Goal: Task Accomplishment & Management: Manage account settings

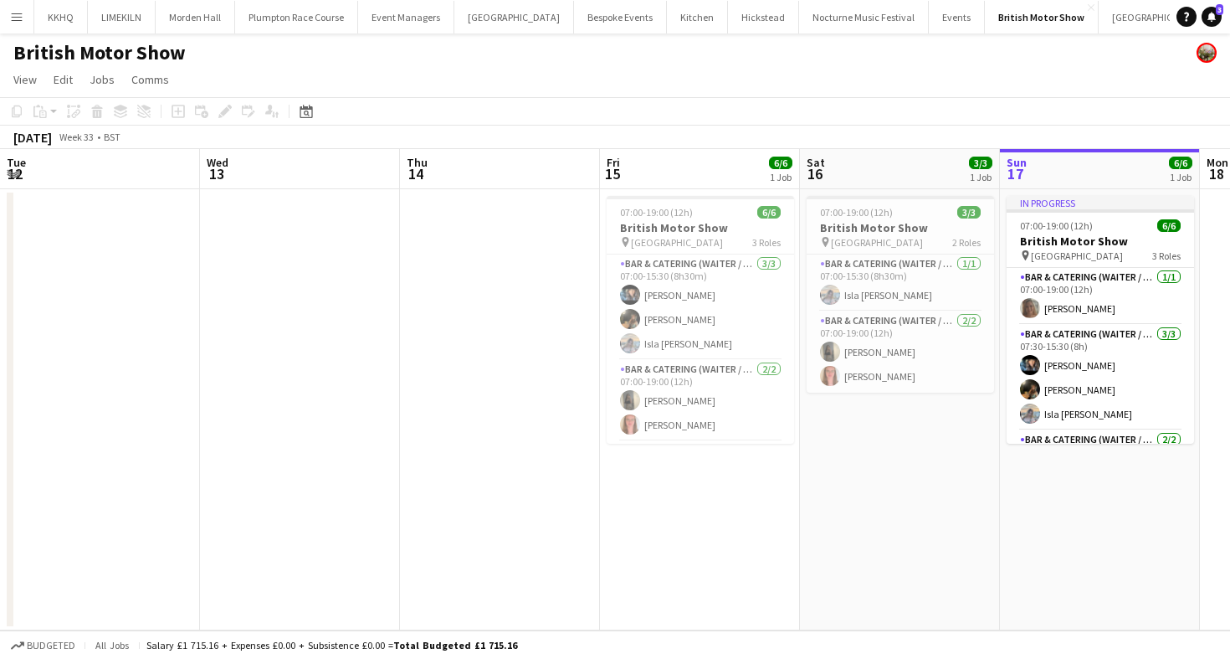
scroll to position [0, 400]
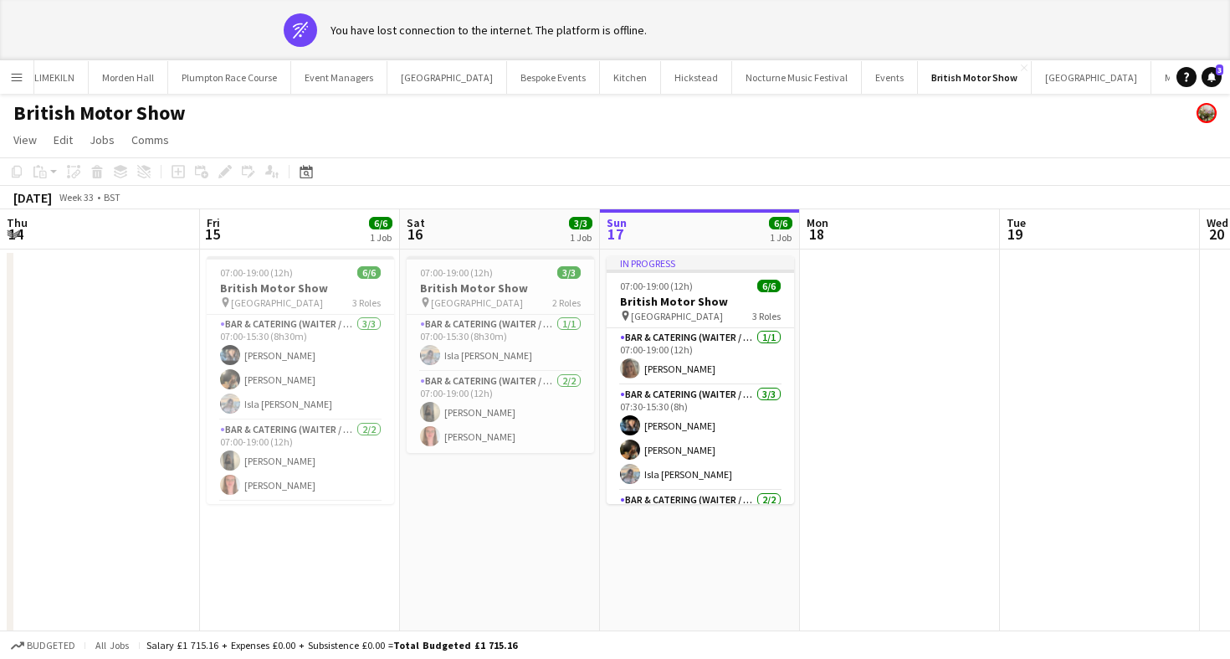
click at [117, 36] on app-banner "wifi-off You have lost connection to the internet. The platform is offline." at bounding box center [615, 30] width 1230 height 60
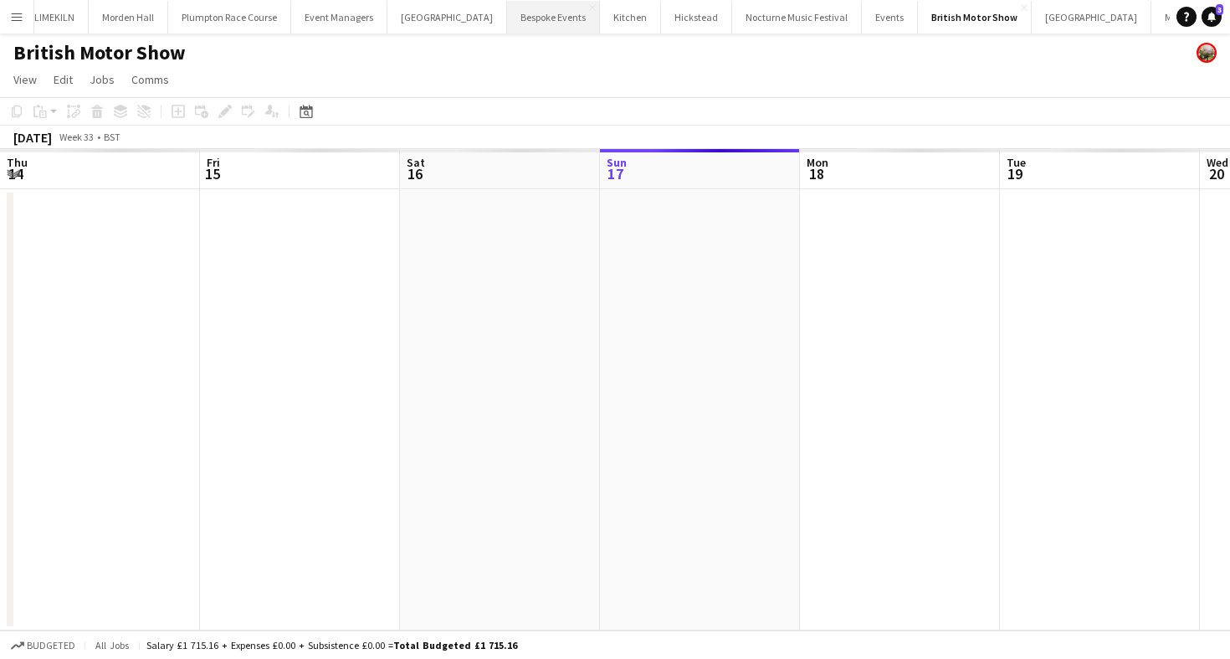
click at [507, 27] on button "Bespoke Events Close" at bounding box center [553, 17] width 93 height 33
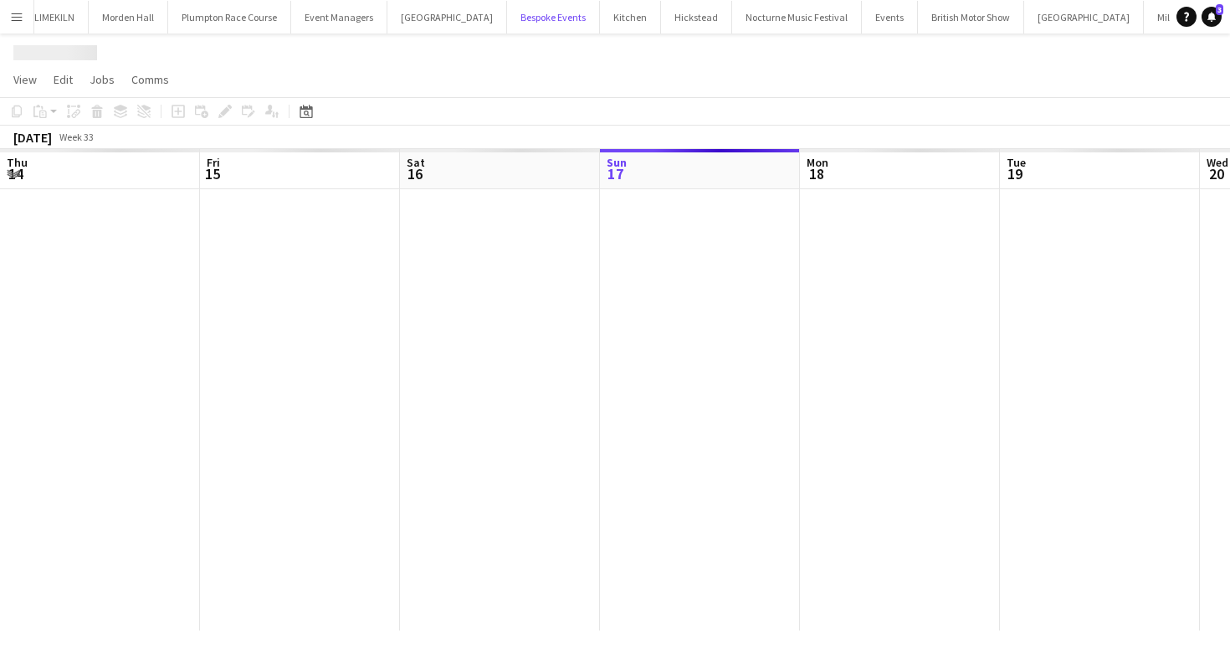
scroll to position [0, 400]
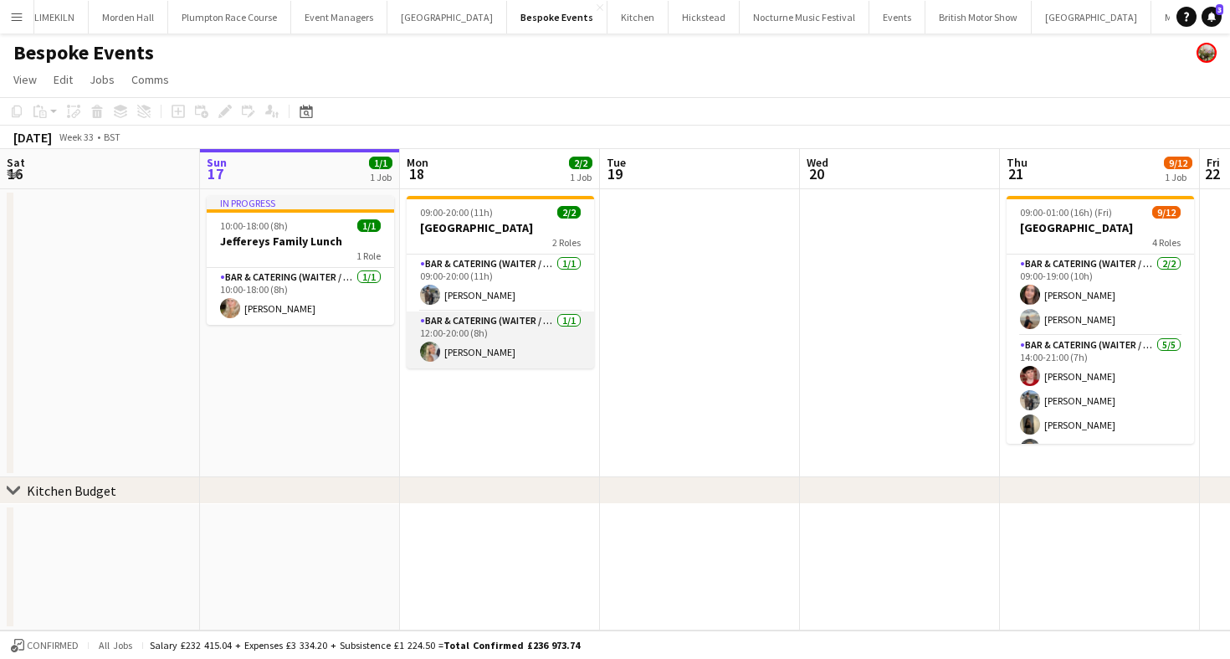
click at [471, 343] on app-card-role "Bar & Catering (Waiter / waitress) [DATE] 12:00-20:00 (8h) [PERSON_NAME]" at bounding box center [500, 339] width 187 height 57
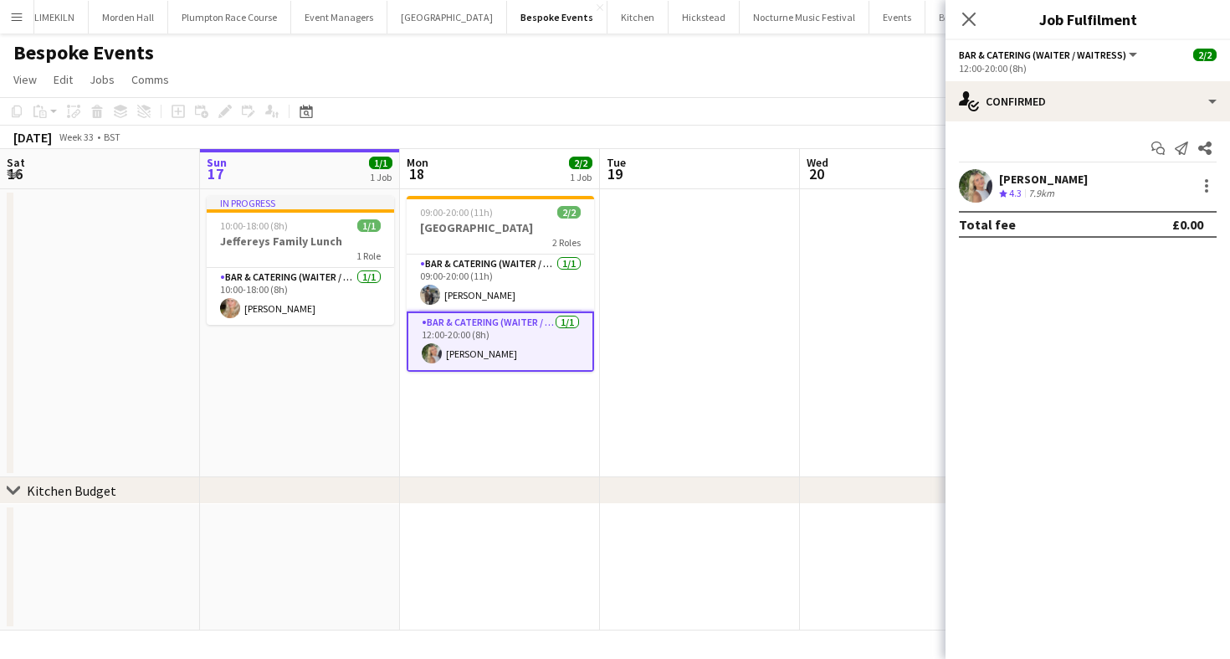
click at [1044, 175] on div "[PERSON_NAME]" at bounding box center [1043, 179] width 89 height 15
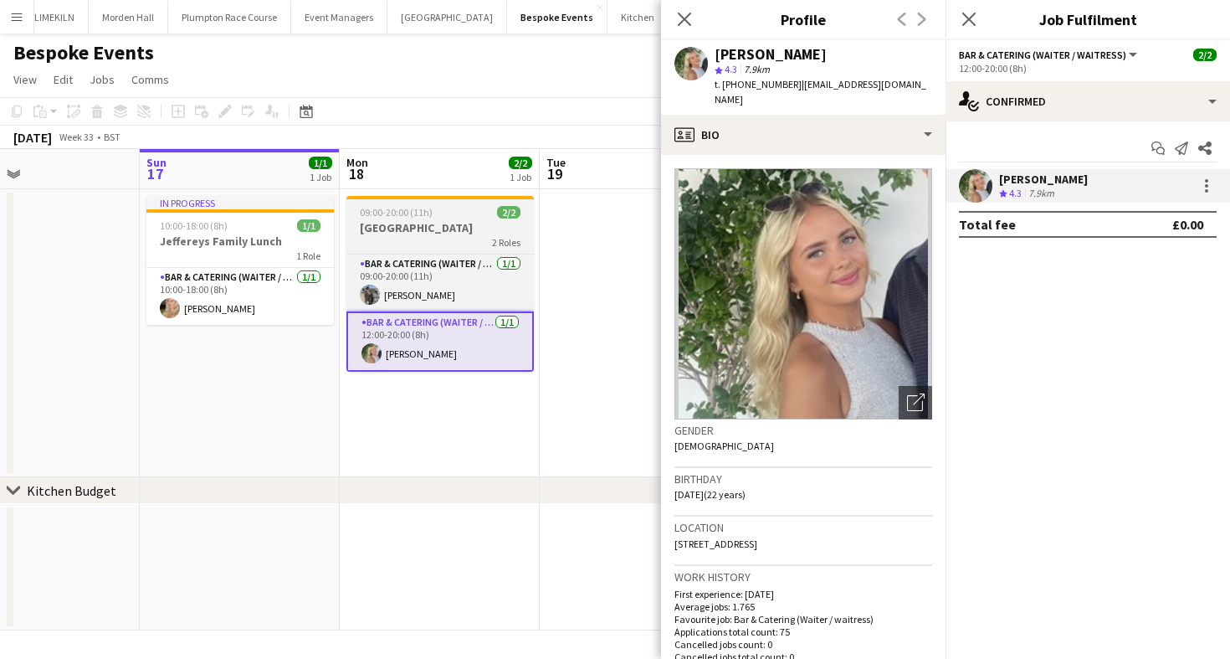
scroll to position [0, 493]
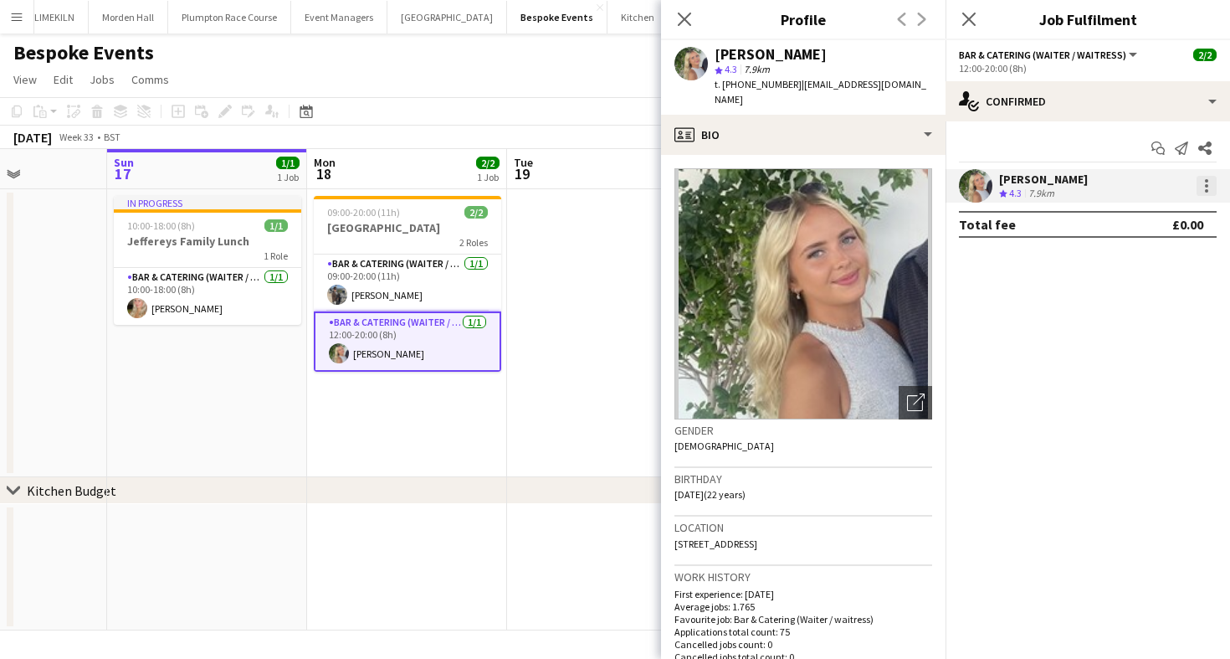
click at [1202, 188] on div at bounding box center [1207, 186] width 20 height 20
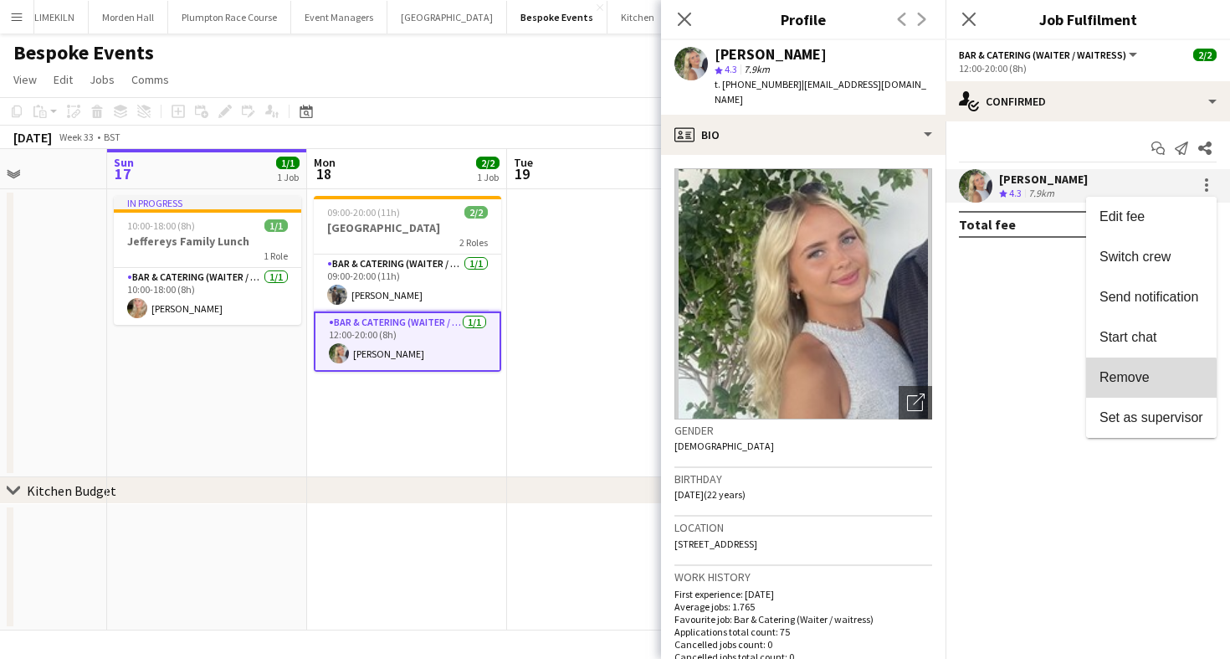
click at [1142, 382] on span "Remove" at bounding box center [1125, 377] width 50 height 14
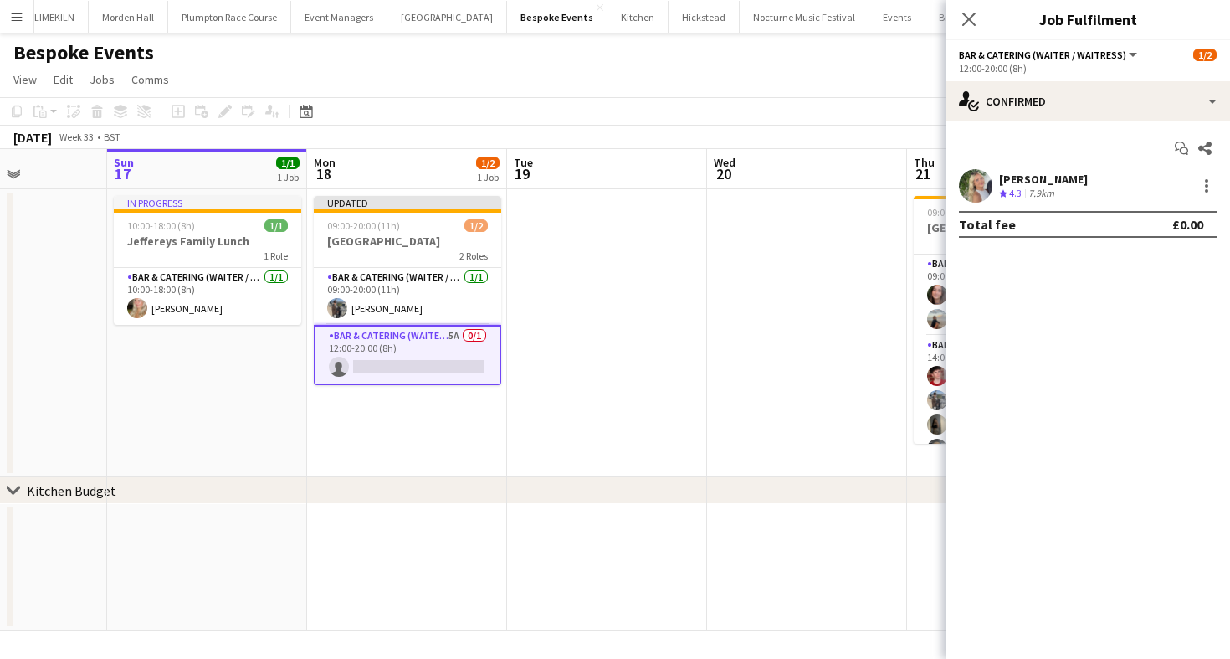
click at [618, 116] on app-toolbar "Copy Paste Paste Command V Paste with crew Command Shift V Paste linked Job [GE…" at bounding box center [615, 111] width 1230 height 28
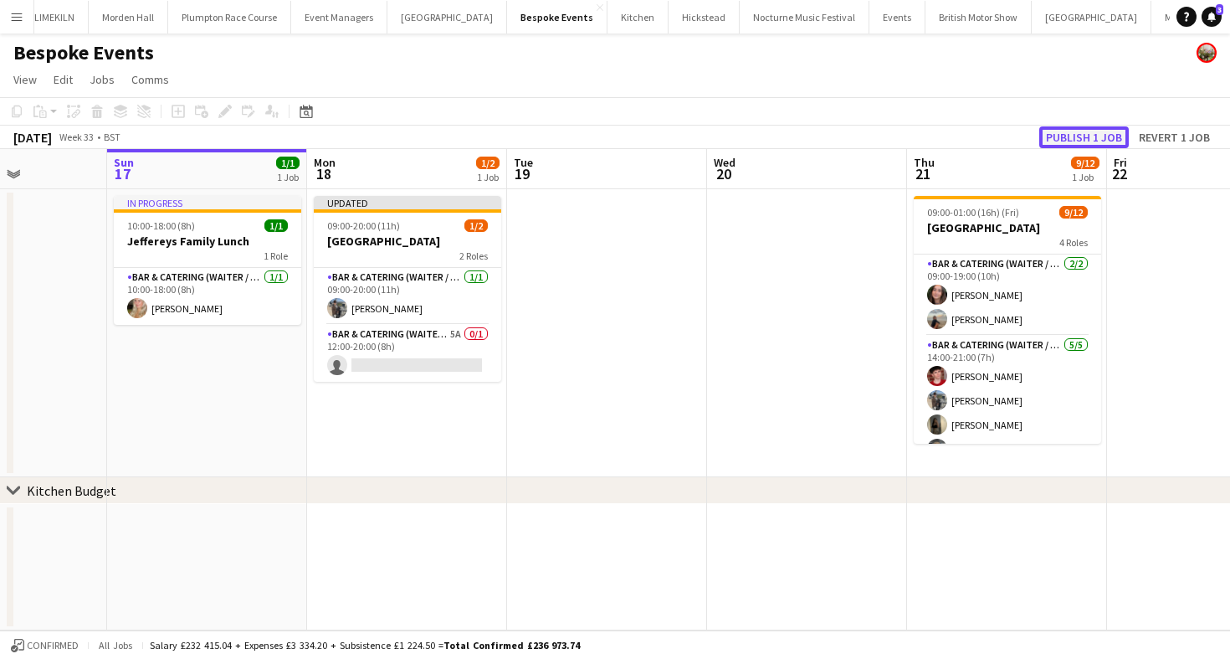
click at [1049, 131] on button "Publish 1 job" at bounding box center [1085, 137] width 90 height 22
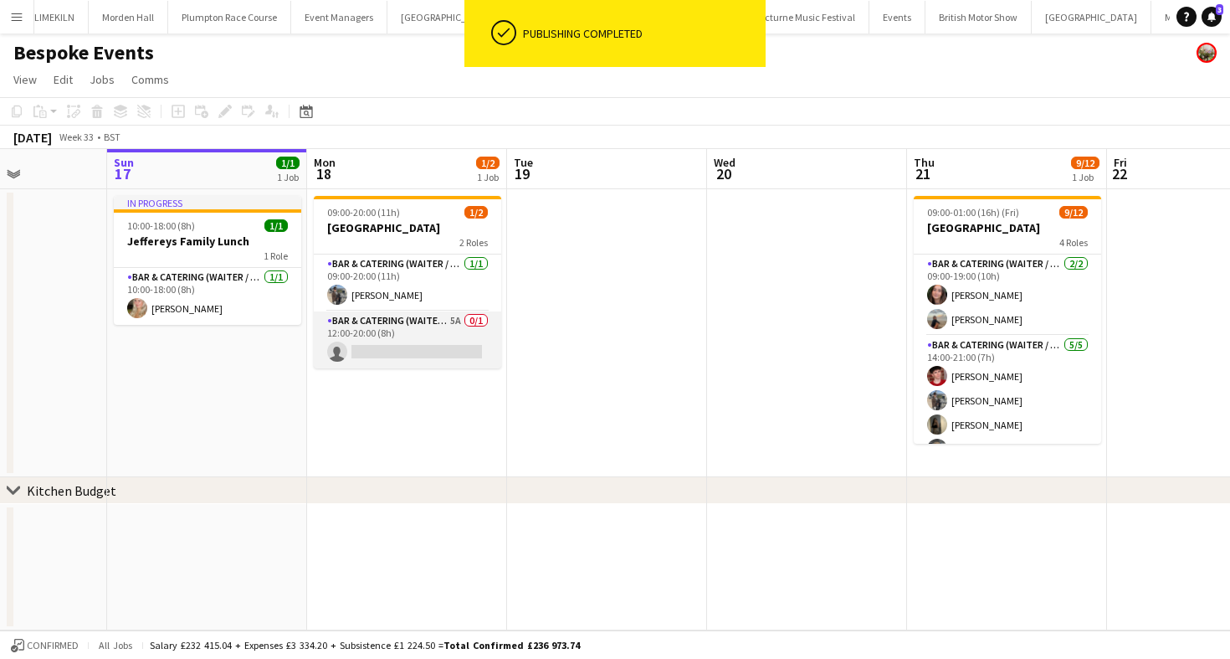
click at [352, 352] on app-card-role "Bar & Catering (Waiter / waitress) 5A 0/1 12:00-20:00 (8h) single-neutral-actio…" at bounding box center [407, 339] width 187 height 57
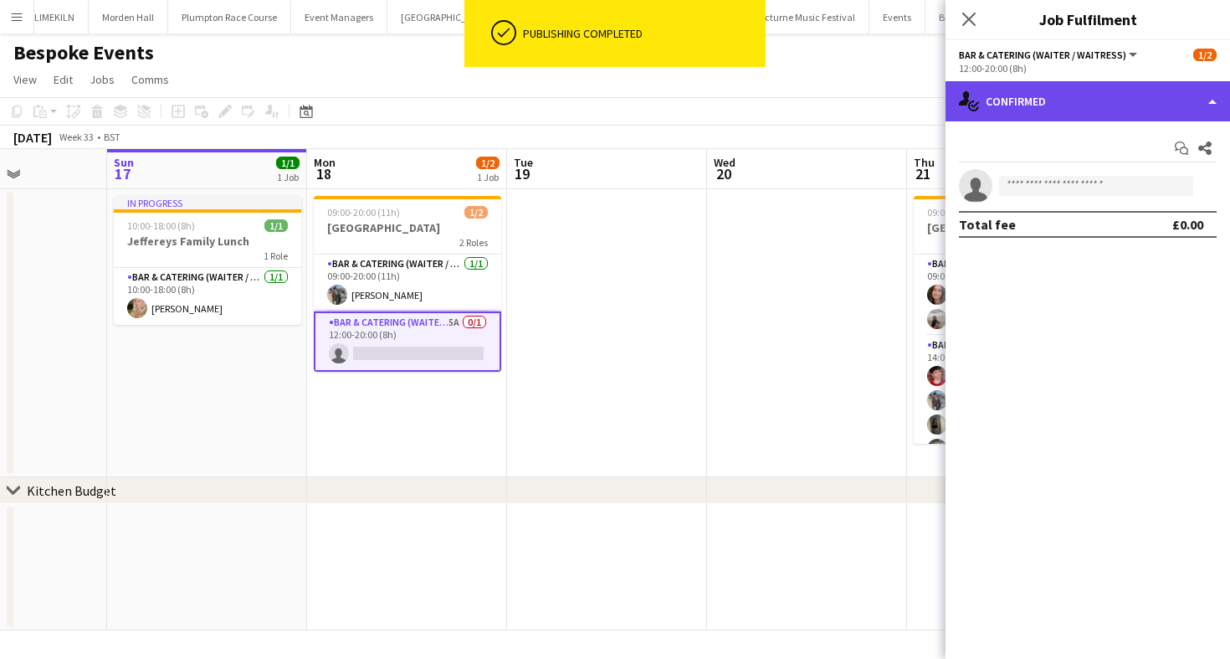
click at [1013, 94] on div "single-neutral-actions-check-2 Confirmed" at bounding box center [1088, 101] width 285 height 40
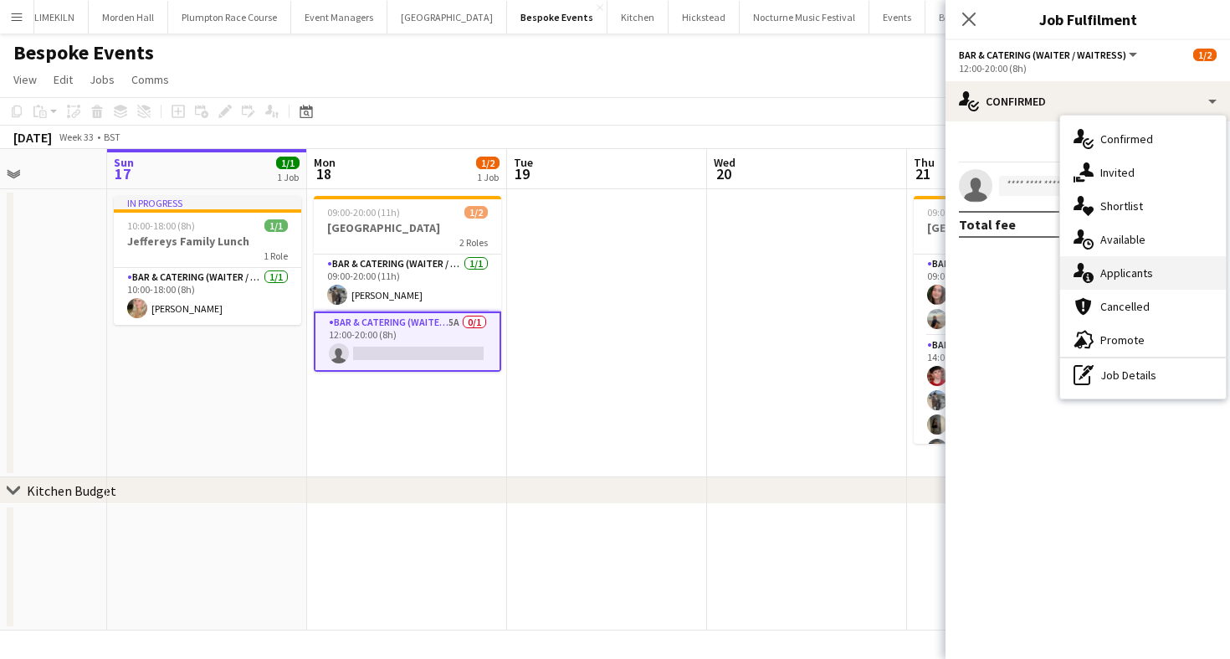
click at [1129, 274] on div "single-neutral-actions-information Applicants" at bounding box center [1143, 272] width 166 height 33
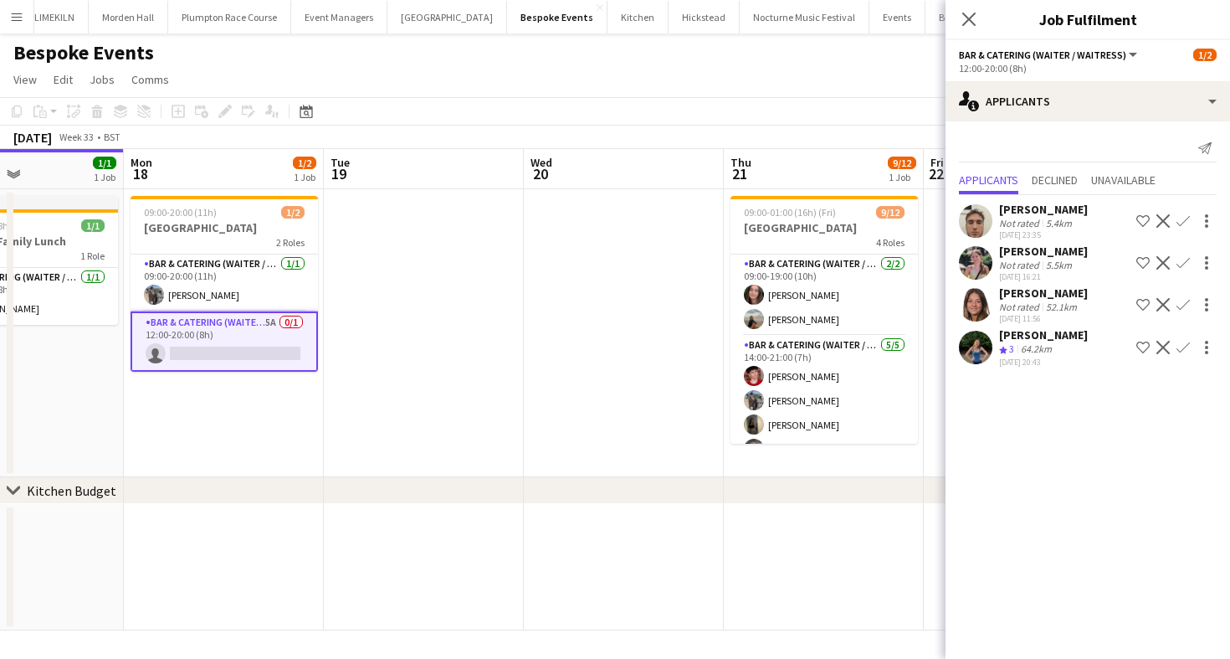
scroll to position [0, 671]
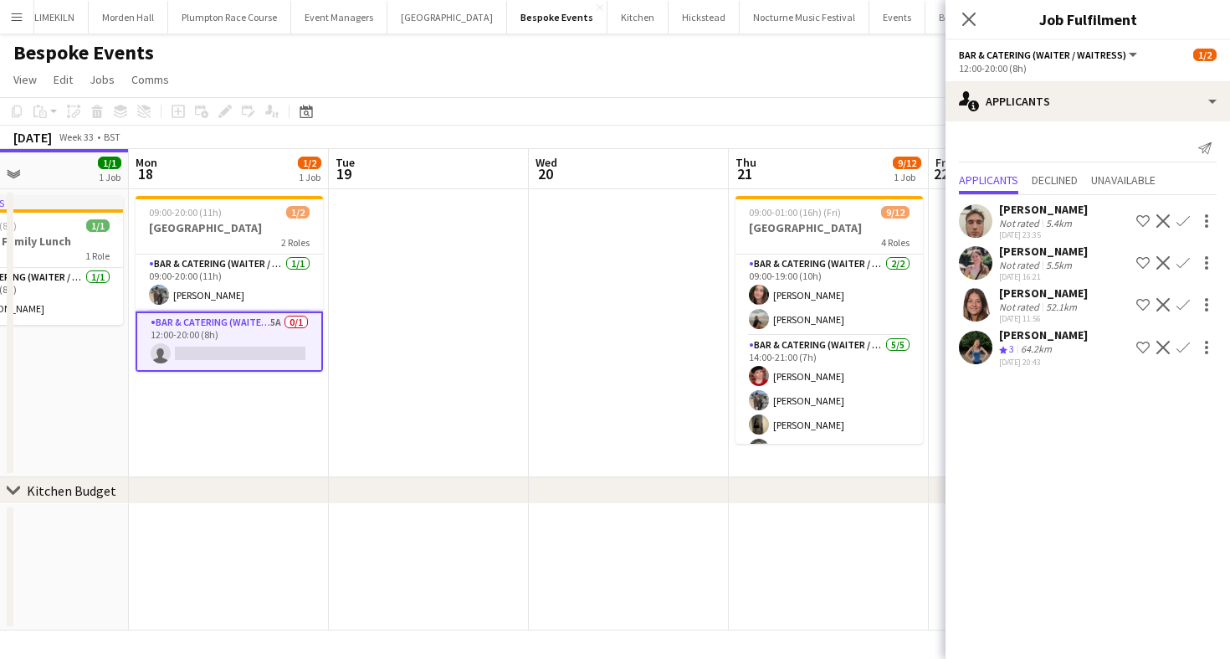
click at [240, 343] on app-card-role "Bar & Catering (Waiter / waitress) 5A 0/1 12:00-20:00 (8h) single-neutral-actio…" at bounding box center [229, 341] width 187 height 60
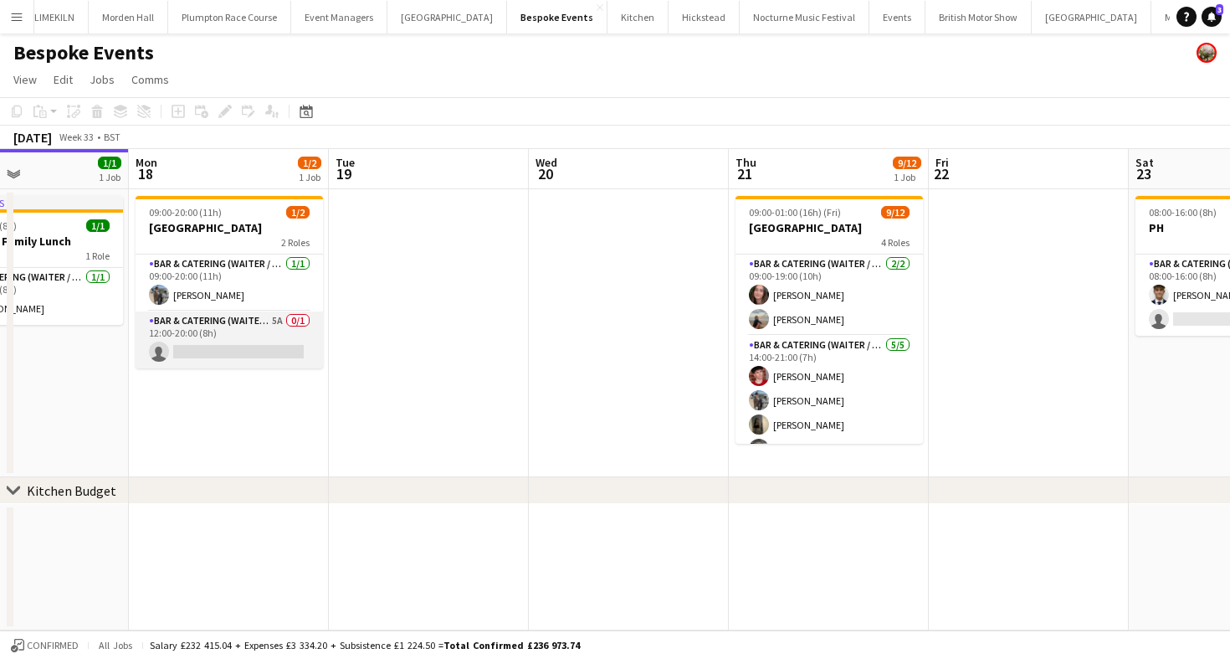
click at [249, 345] on app-card-role "Bar & Catering (Waiter / waitress) 5A 0/1 12:00-20:00 (8h) single-neutral-actio…" at bounding box center [229, 339] width 187 height 57
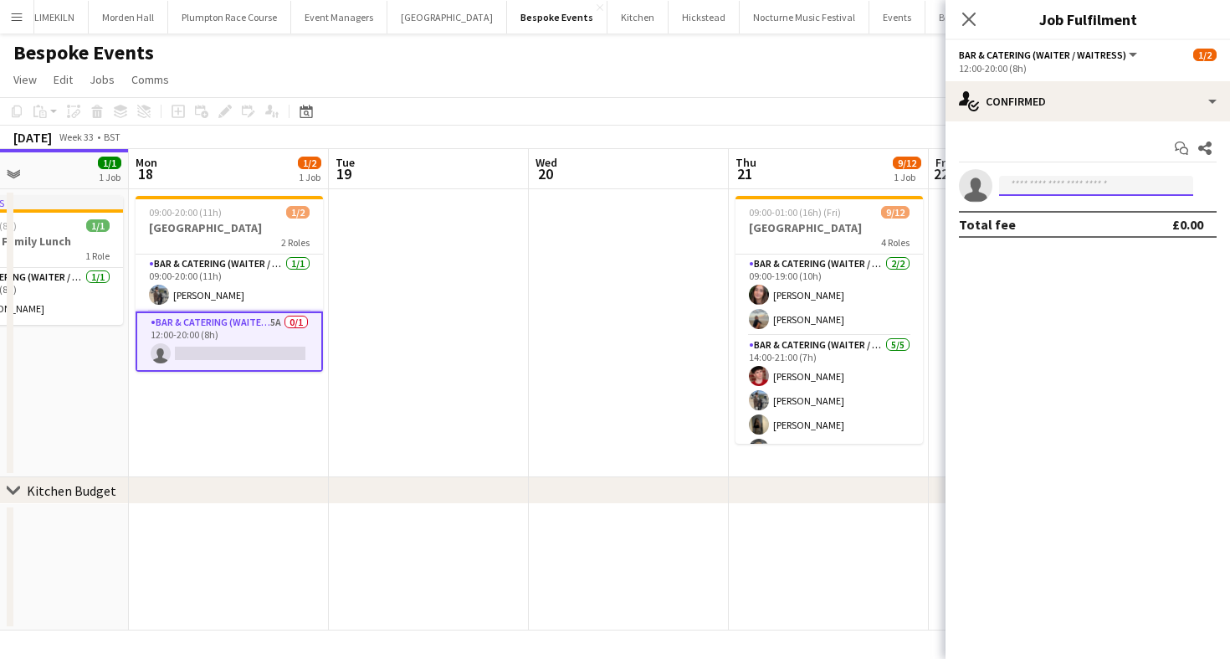
click at [1146, 188] on input at bounding box center [1096, 186] width 194 height 20
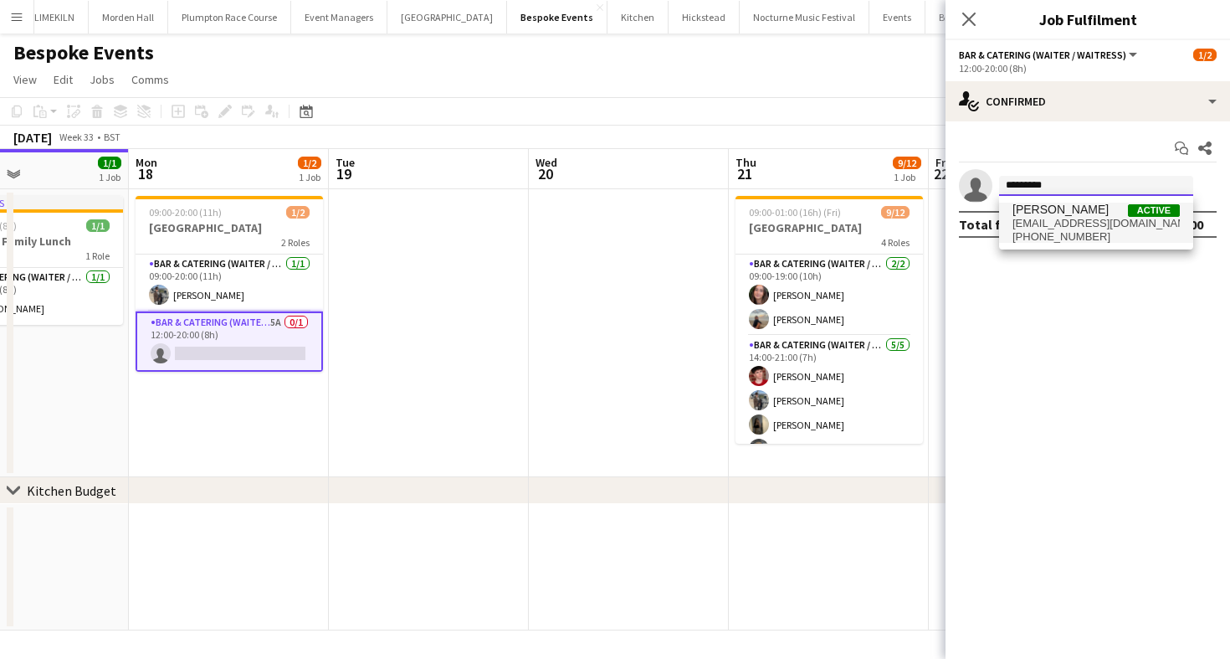
type input "*********"
click at [1038, 223] on span "[EMAIL_ADDRESS][DOMAIN_NAME]" at bounding box center [1096, 223] width 167 height 13
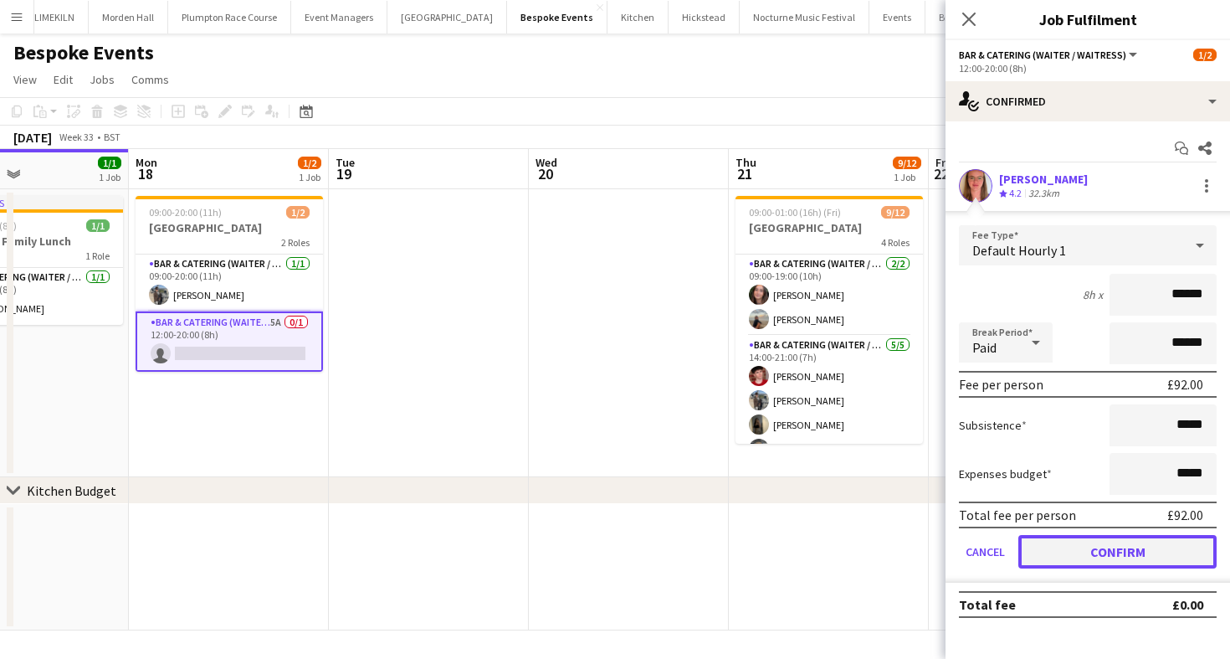
click at [1076, 540] on button "Confirm" at bounding box center [1118, 551] width 198 height 33
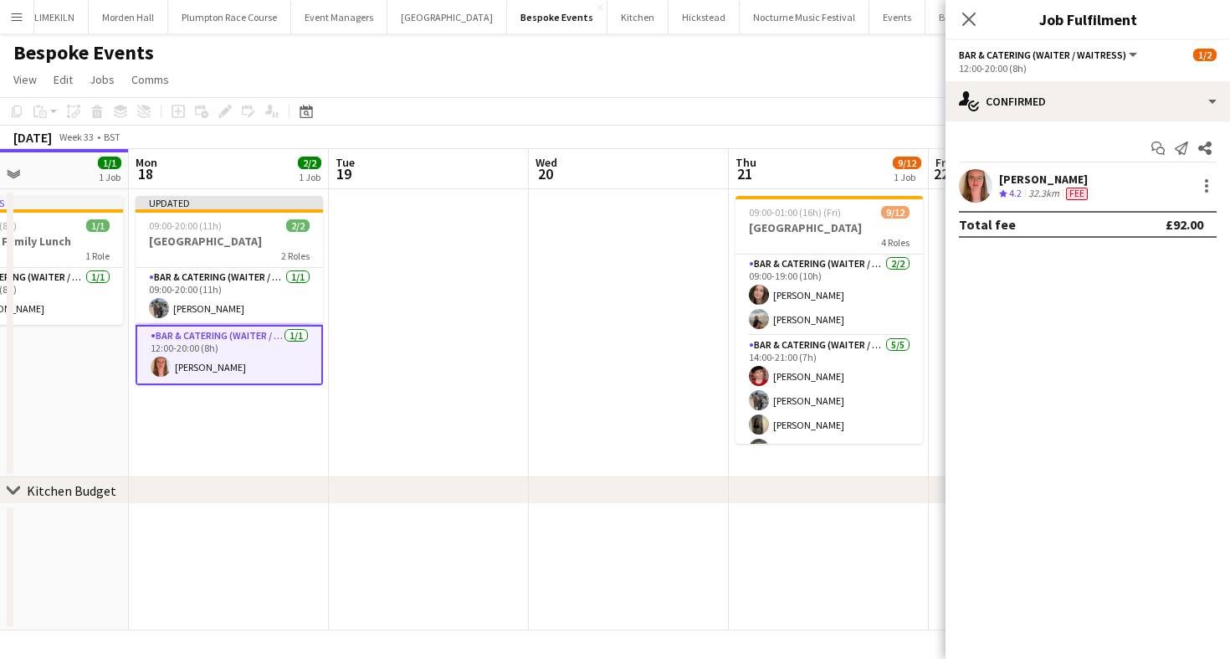
click at [697, 80] on app-page-menu "View Day view expanded Day view collapsed Month view Date picker Jump to [DATE]…" at bounding box center [615, 81] width 1230 height 32
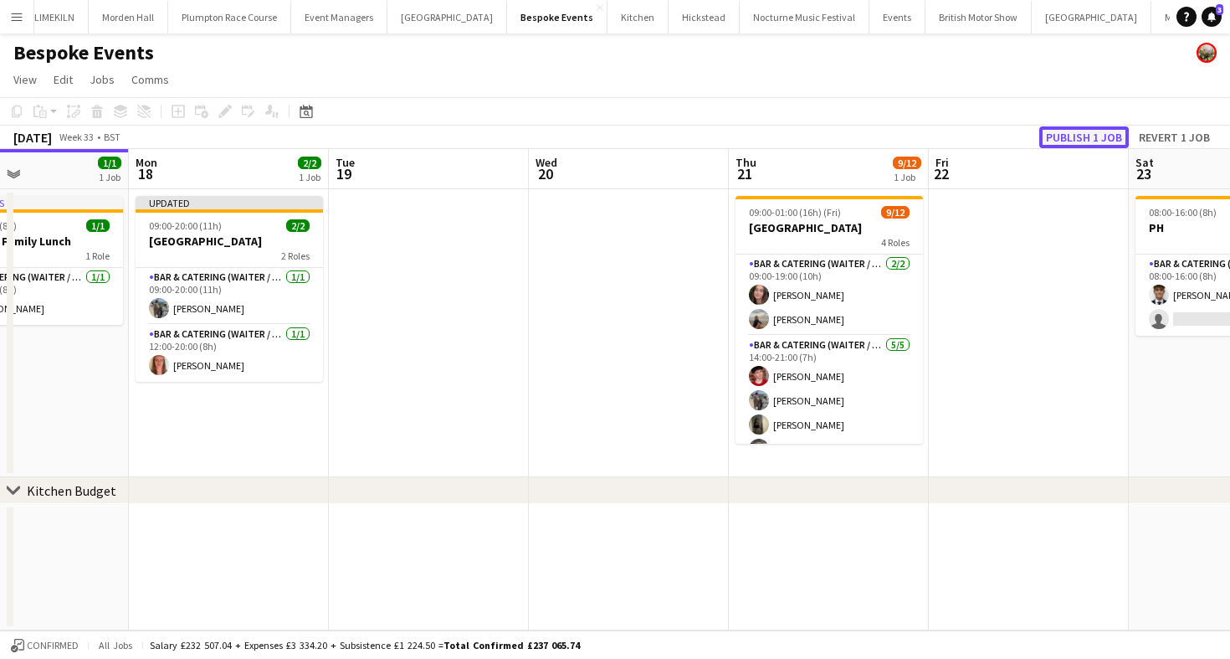
click at [1091, 145] on button "Publish 1 job" at bounding box center [1085, 137] width 90 height 22
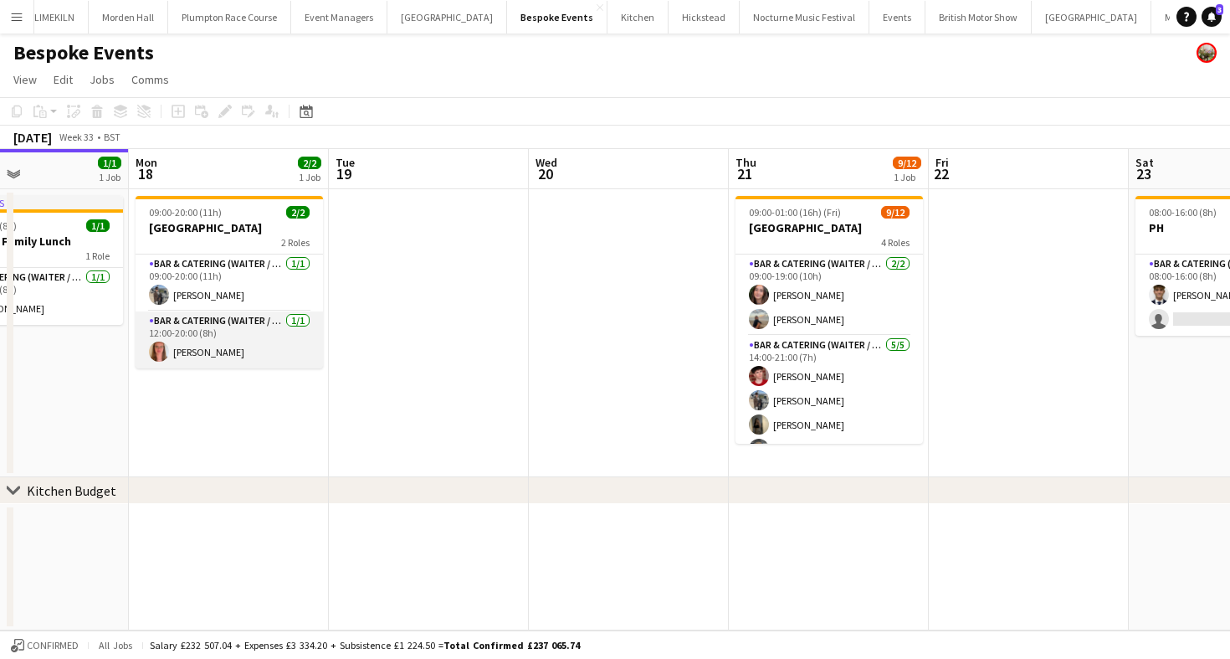
click at [194, 355] on app-card-role "Bar & Catering (Waiter / waitress) [DATE] 12:00-20:00 (8h) [PERSON_NAME]" at bounding box center [229, 339] width 187 height 57
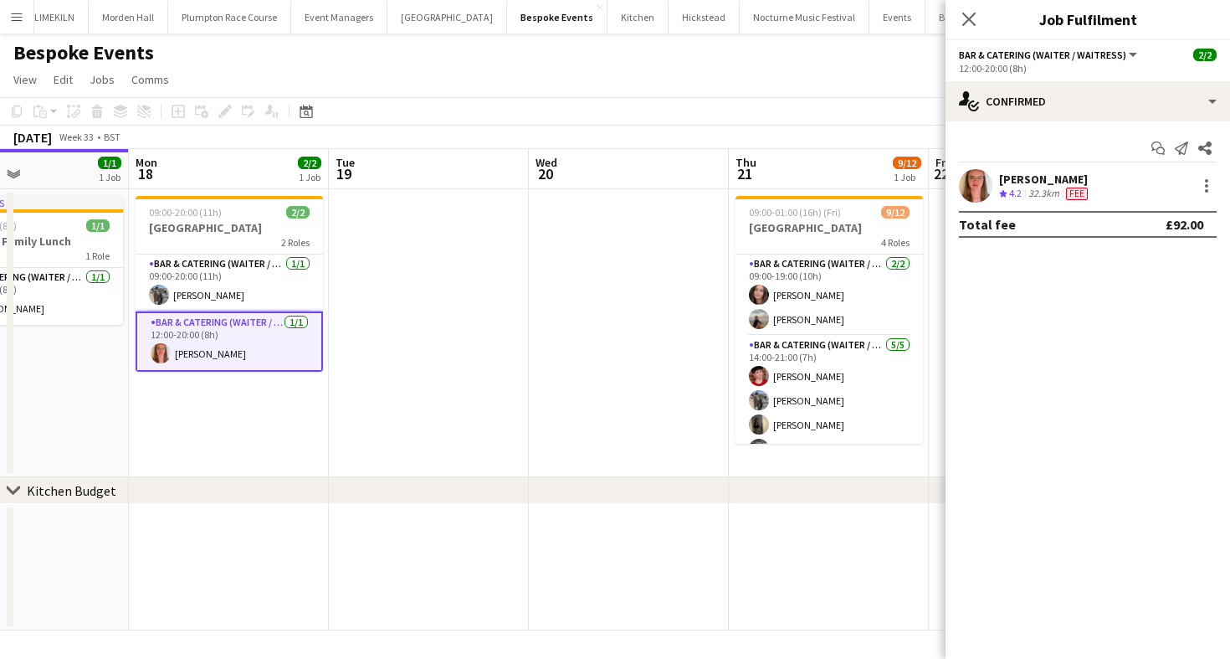
click at [579, 106] on app-toolbar "Copy Paste Paste Command V Paste with crew Command Shift V Paste linked Job [GE…" at bounding box center [615, 111] width 1230 height 28
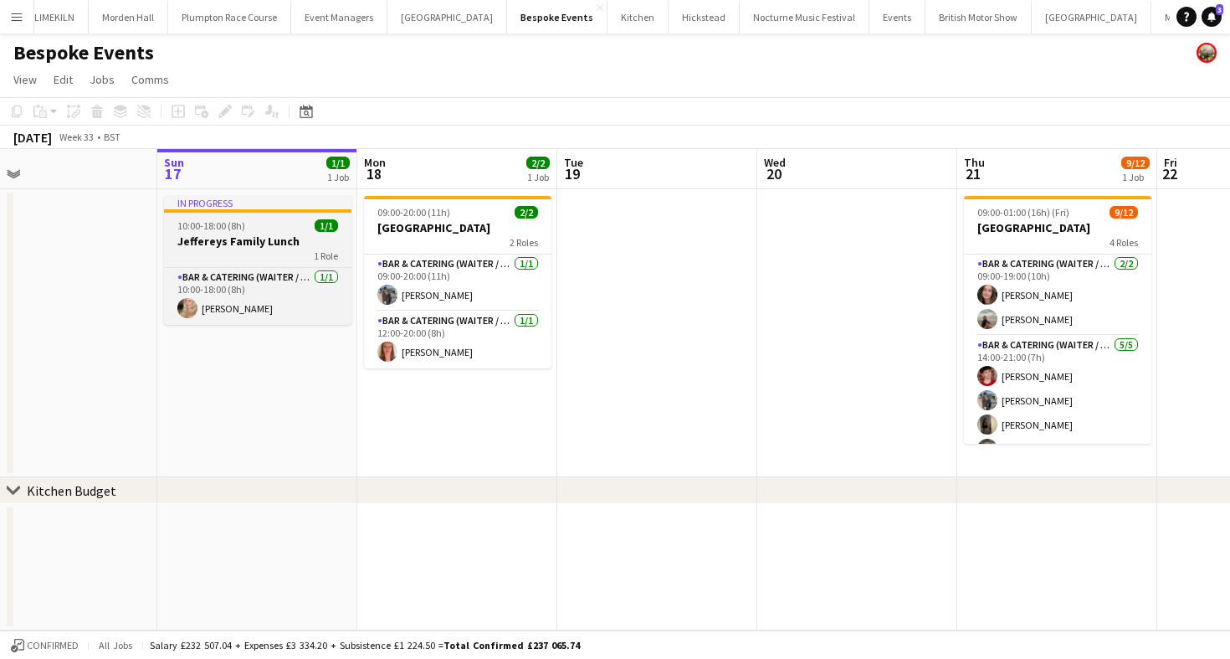
scroll to position [0, 444]
